Goal: Task Accomplishment & Management: Use online tool/utility

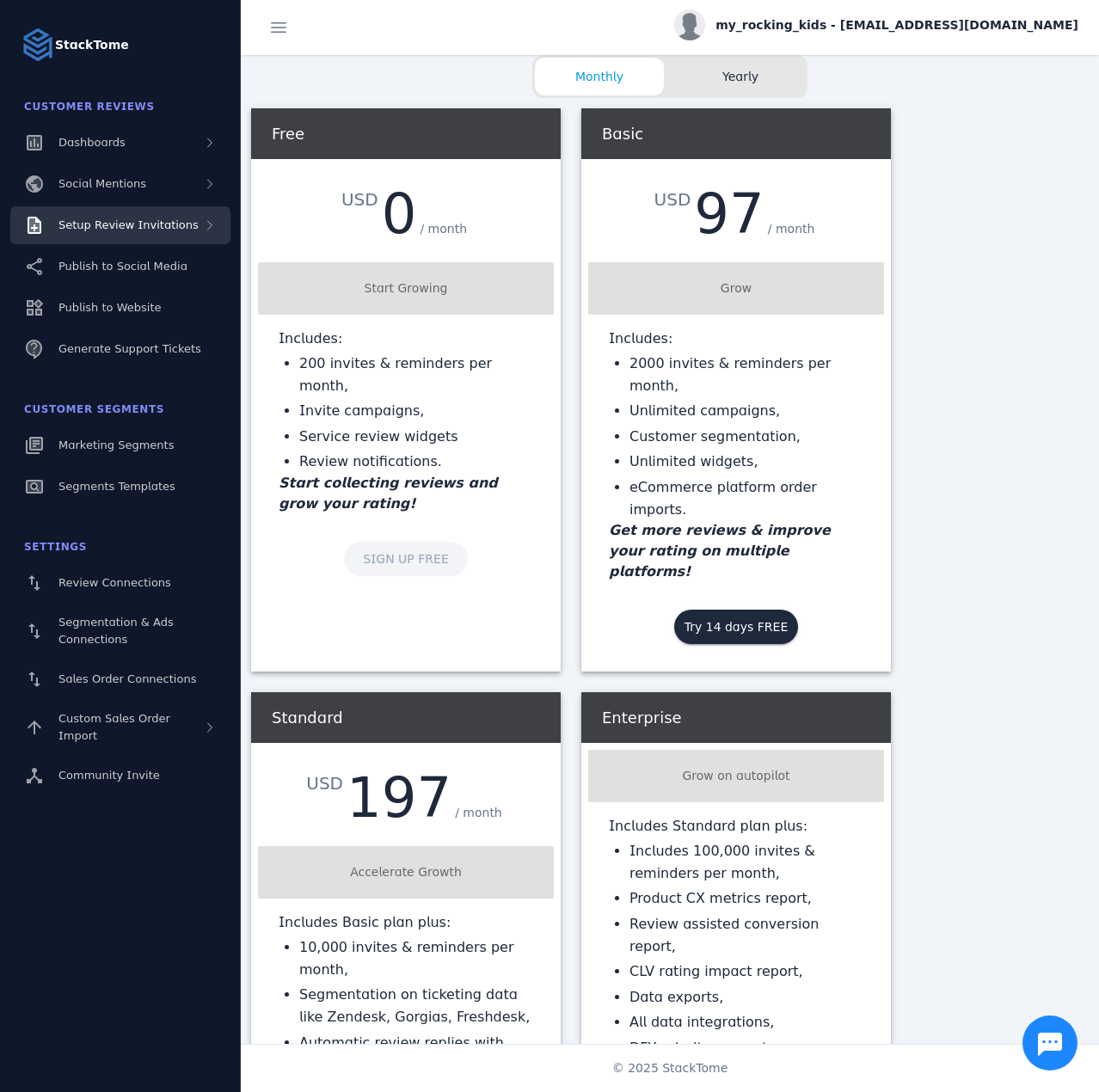
click at [170, 241] on div "Setup Review Invitations" at bounding box center [120, 225] width 220 height 38
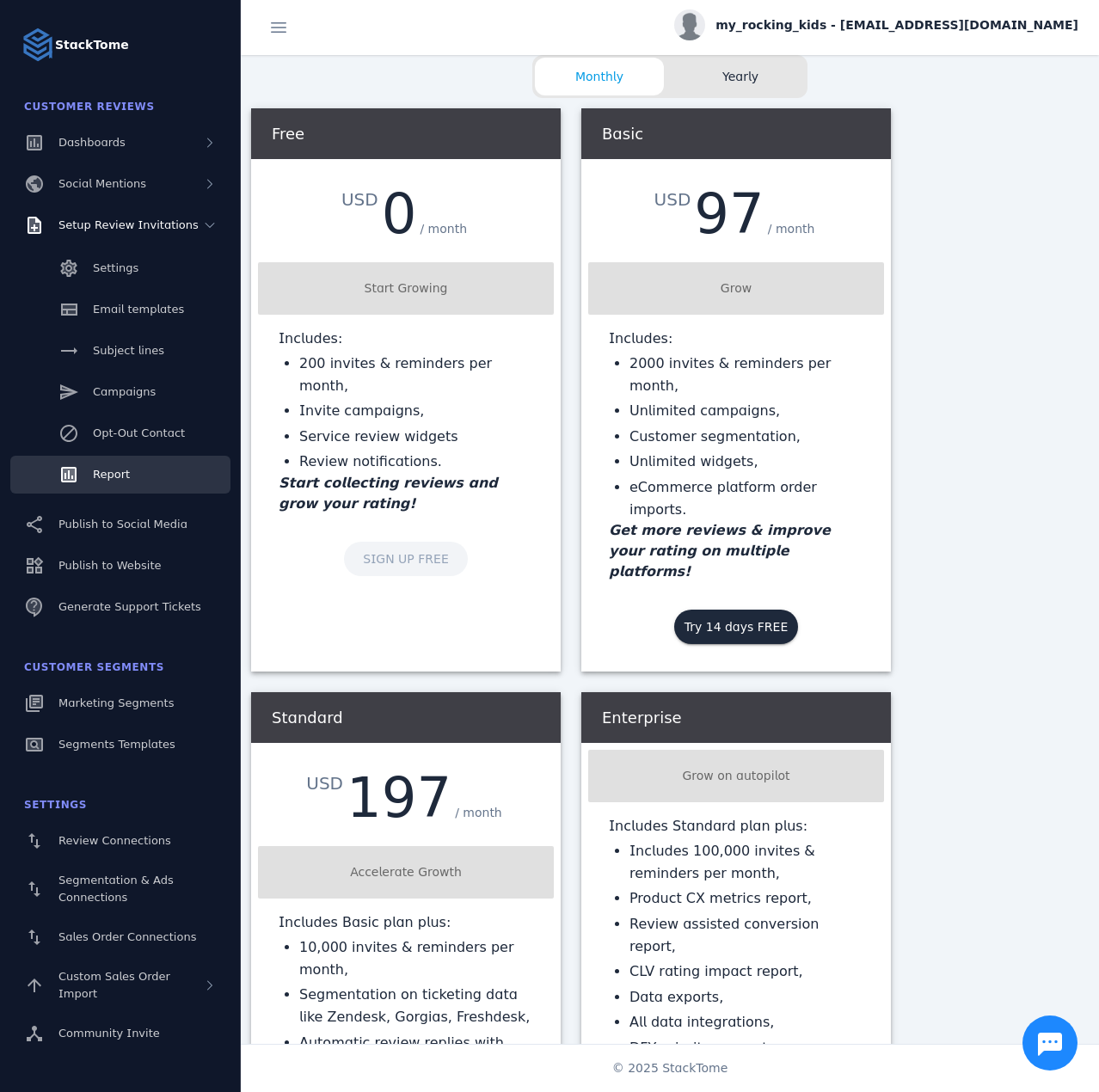
click at [112, 468] on span "Report" at bounding box center [111, 473] width 37 height 13
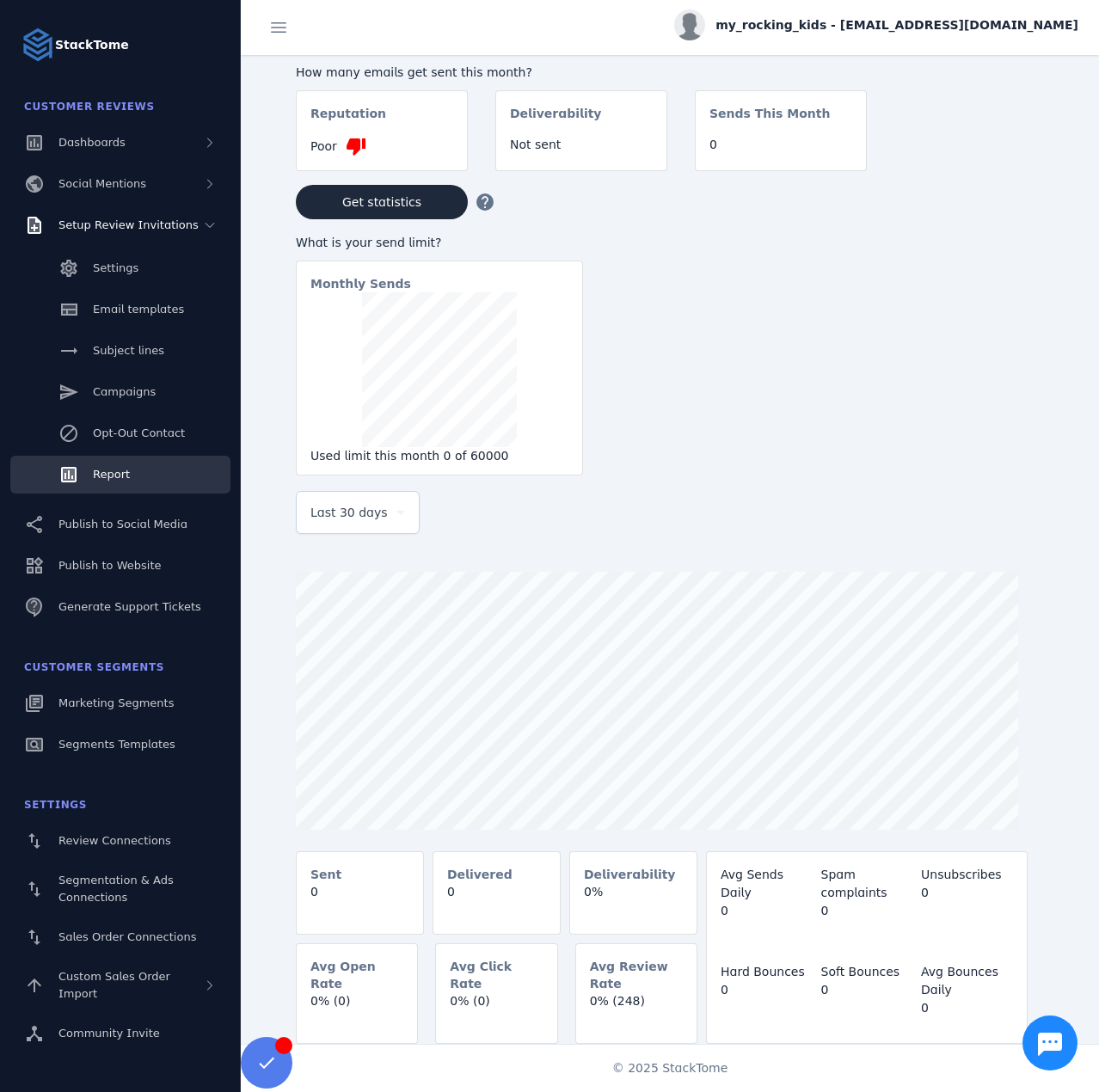
click at [920, 31] on span "my_rocking_kids - [EMAIL_ADDRESS][DOMAIN_NAME]" at bounding box center [897, 25] width 363 height 18
click at [997, 156] on button "Sign out" at bounding box center [1016, 166] width 124 height 41
